Goal: Task Accomplishment & Management: Use online tool/utility

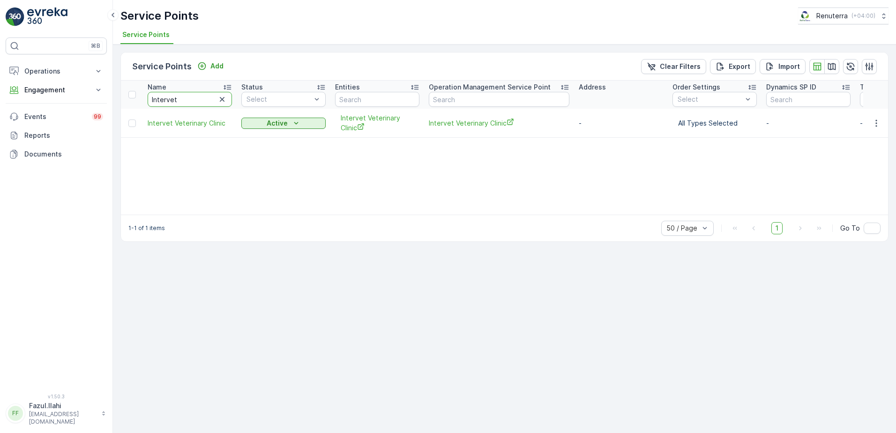
click at [201, 100] on input "Intervet" at bounding box center [190, 99] width 84 height 15
type input "Fir"
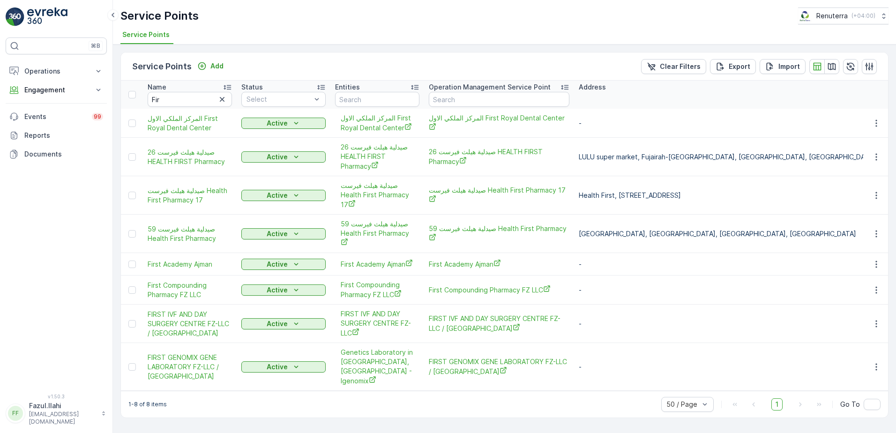
click at [201, 100] on input "Fir" at bounding box center [190, 99] width 84 height 15
type input "First"
click at [685, 285] on icon "button" at bounding box center [875, 289] width 9 height 9
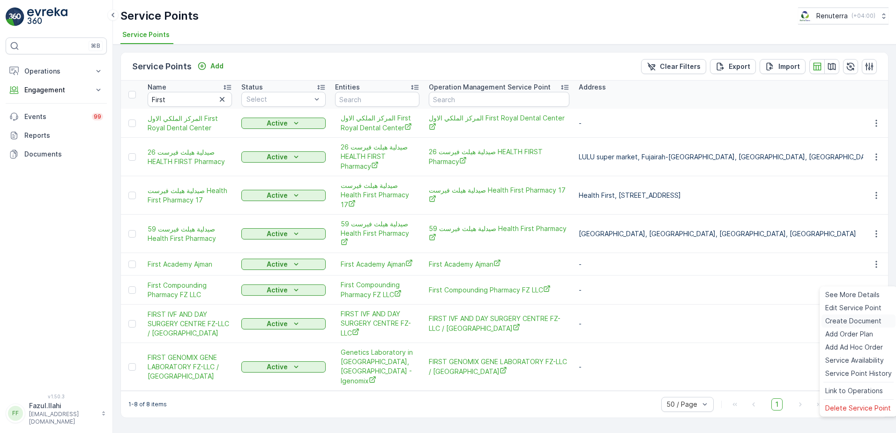
click at [685, 318] on span "Create Document" at bounding box center [853, 320] width 56 height 9
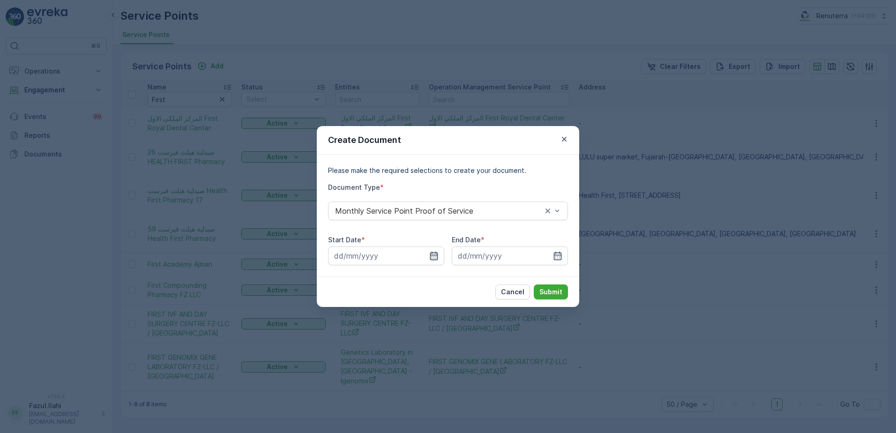
click at [431, 260] on icon "button" at bounding box center [434, 256] width 8 height 8
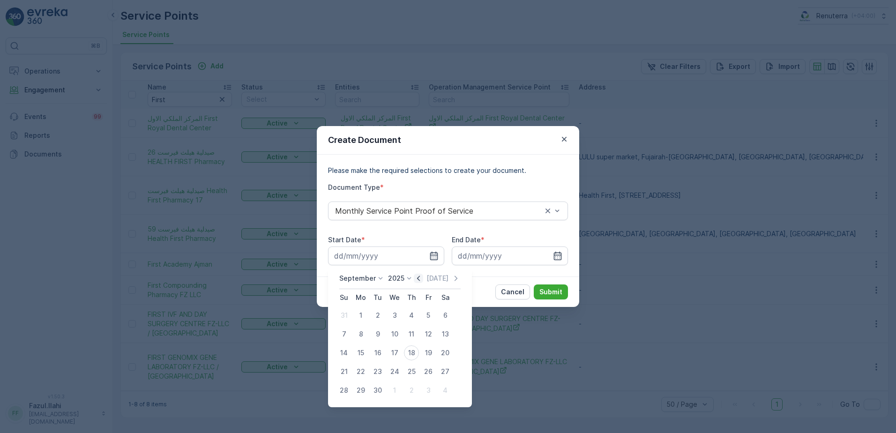
click at [421, 276] on icon "button" at bounding box center [418, 278] width 9 height 9
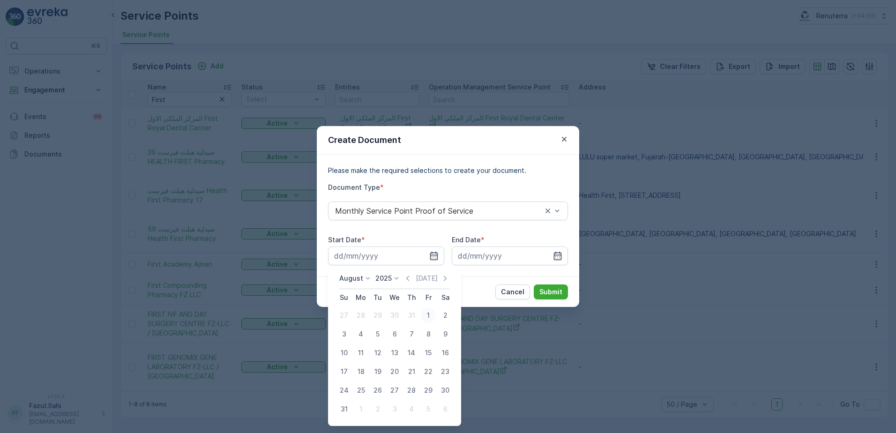
click at [431, 312] on div "1" at bounding box center [428, 315] width 15 height 15
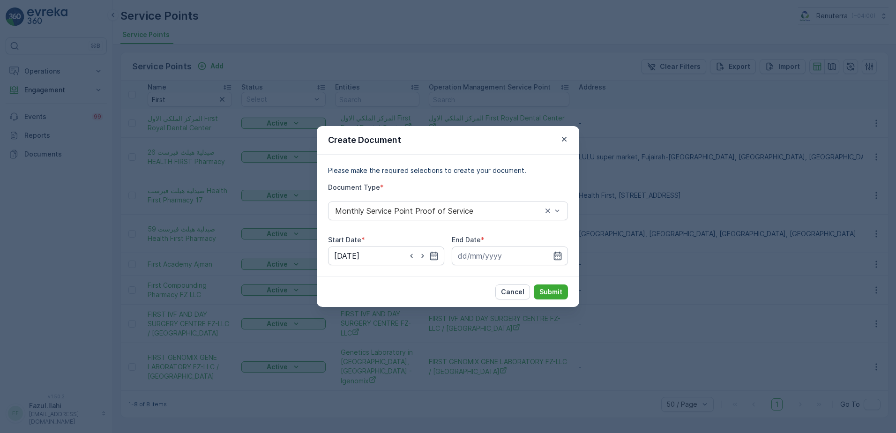
type input "[DATE]"
click at [567, 259] on input at bounding box center [510, 255] width 116 height 19
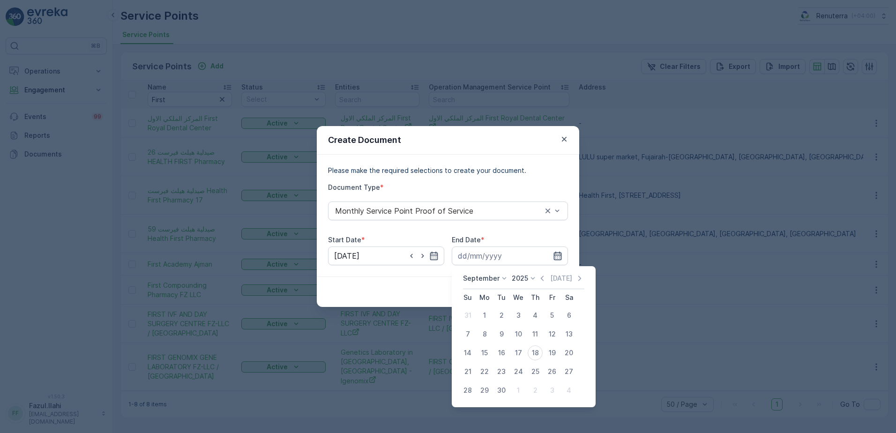
click at [557, 253] on icon "button" at bounding box center [557, 255] width 9 height 9
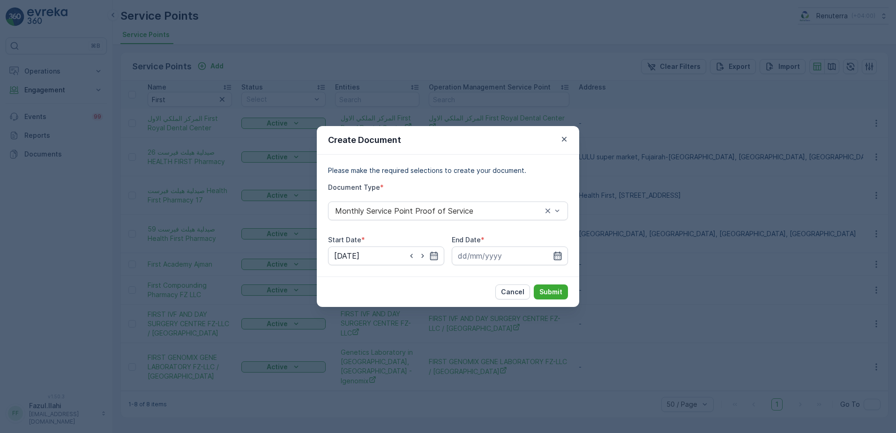
click at [556, 254] on icon "button" at bounding box center [557, 255] width 9 height 9
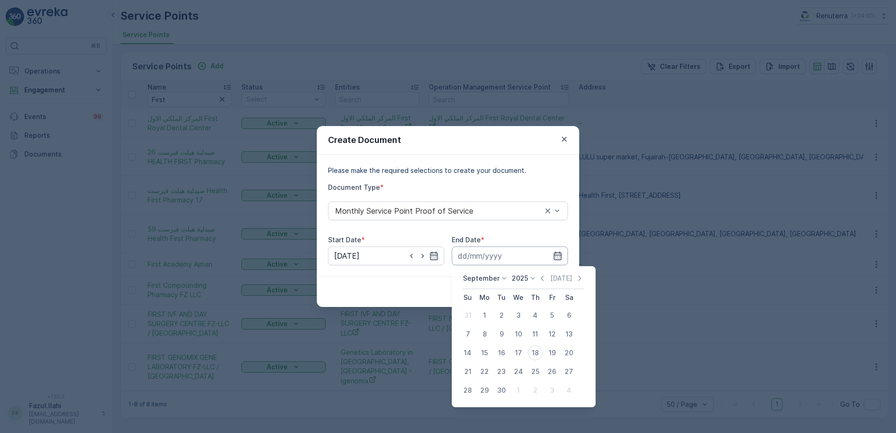
click at [543, 262] on input at bounding box center [510, 255] width 116 height 19
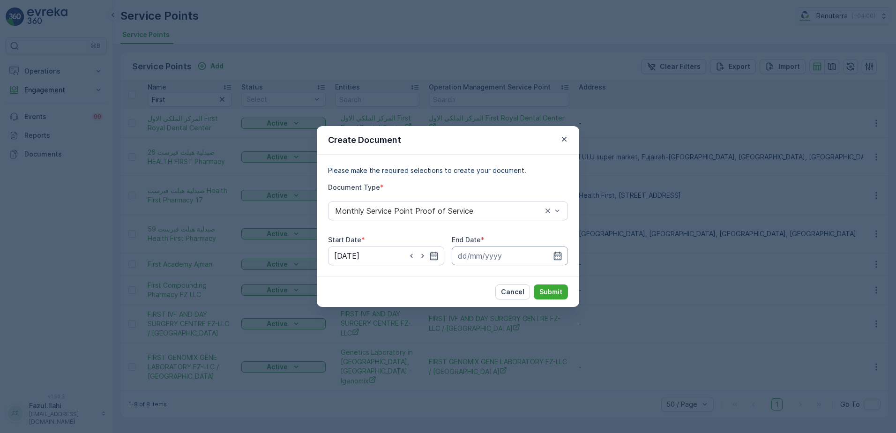
click at [563, 255] on input at bounding box center [510, 255] width 116 height 19
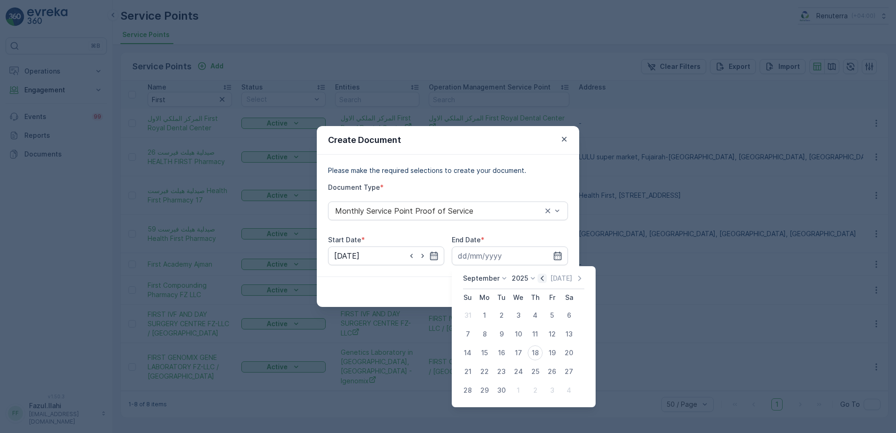
click at [541, 280] on icon "button" at bounding box center [542, 277] width 3 height 5
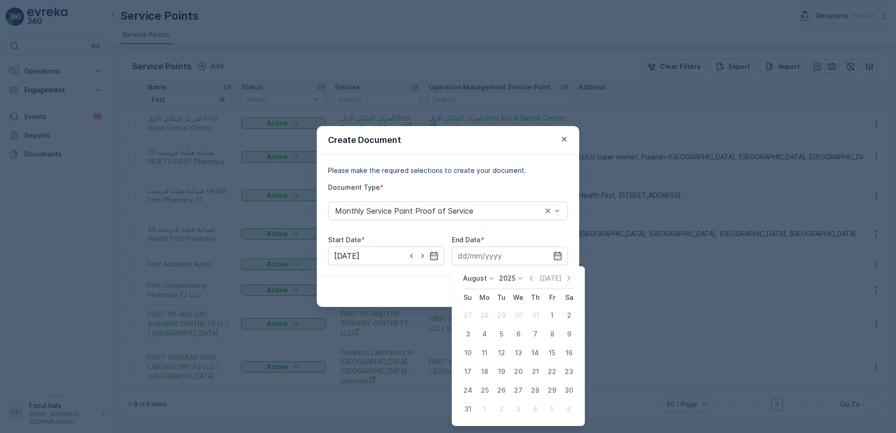
click at [460, 382] on button "31" at bounding box center [467, 409] width 17 height 17
type input "[DATE]"
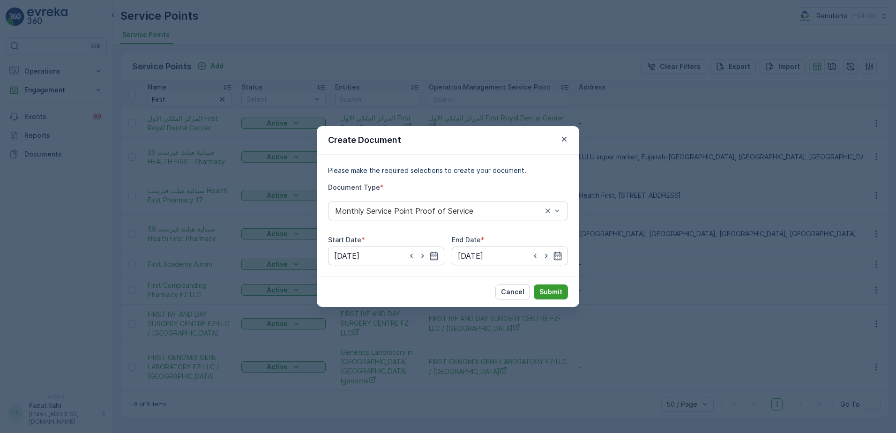
click at [557, 289] on p "Submit" at bounding box center [550, 291] width 23 height 9
